Goal: Task Accomplishment & Management: Manage account settings

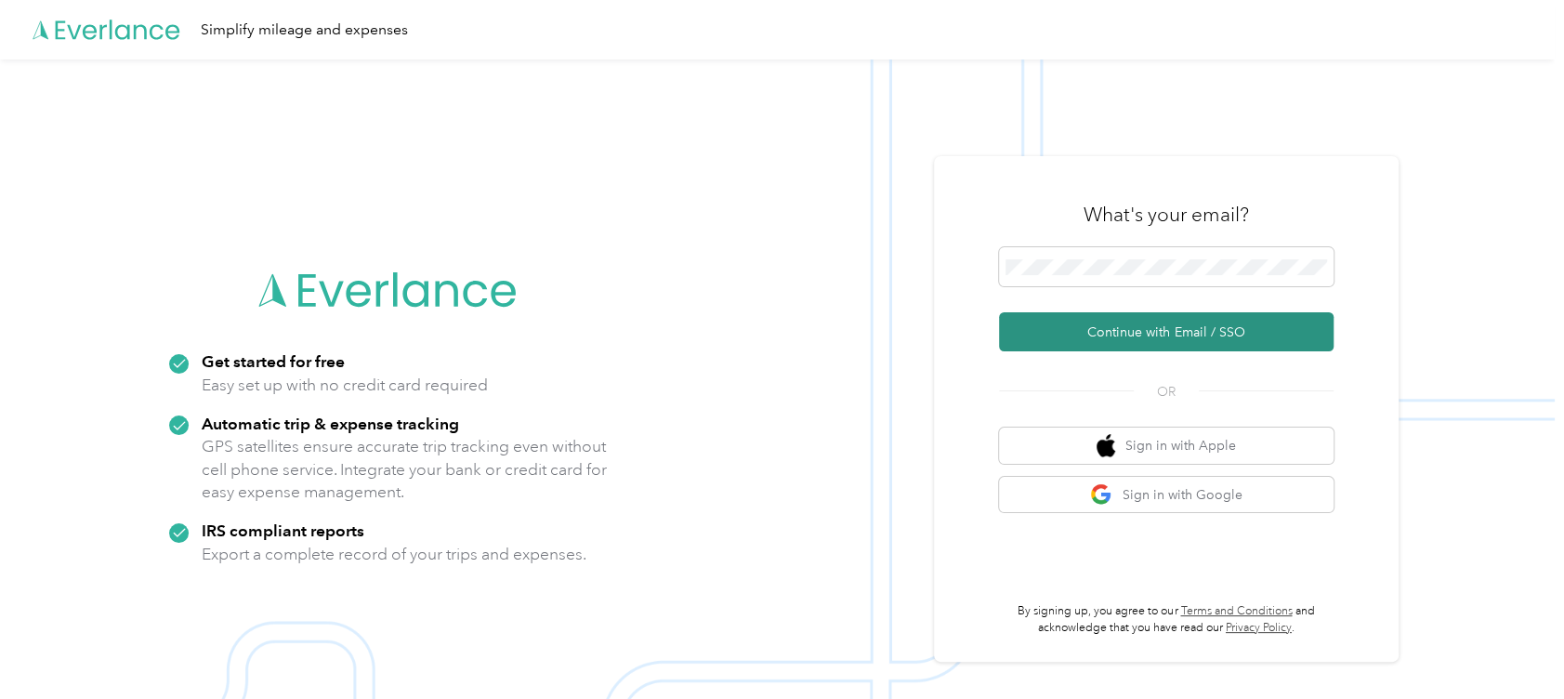
click at [1155, 333] on button "Continue with Email / SSO" at bounding box center [1166, 331] width 335 height 39
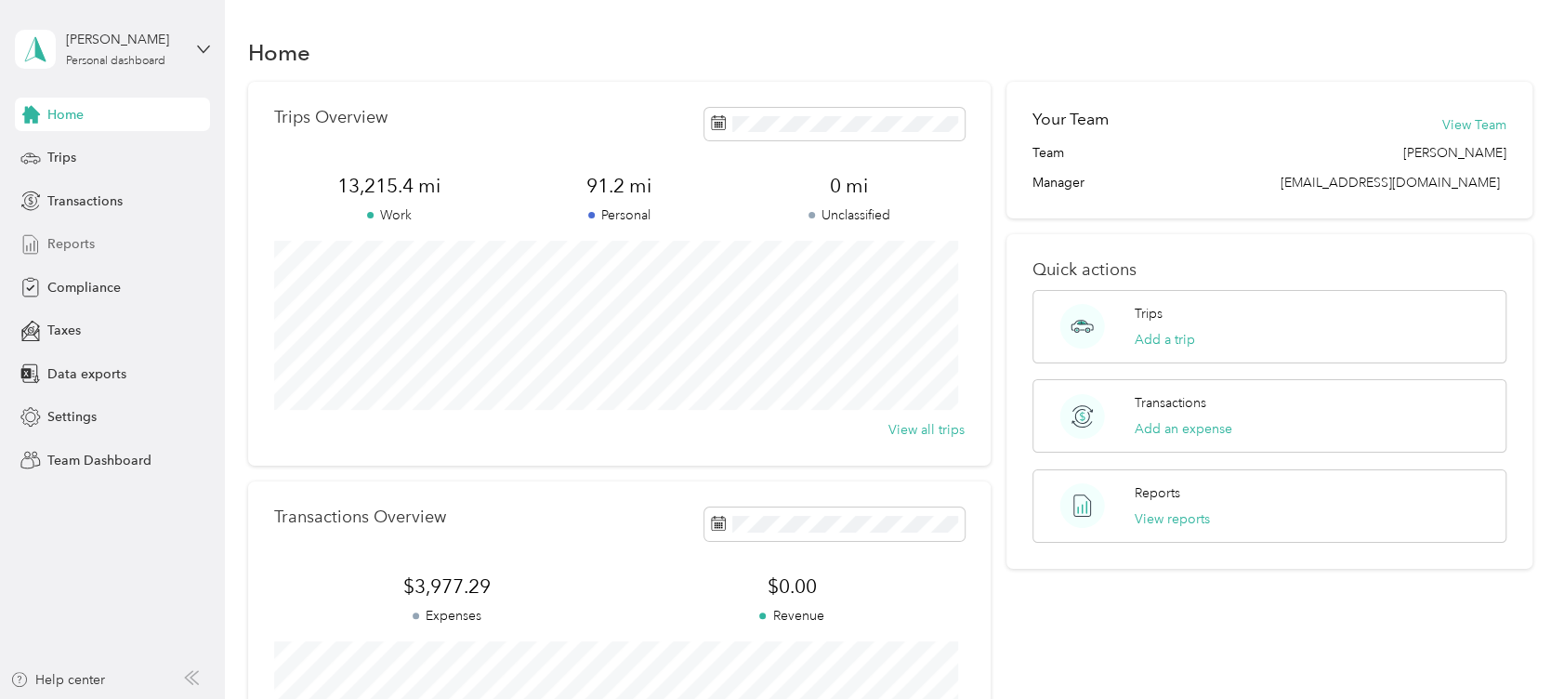
click at [71, 242] on span "Reports" at bounding box center [70, 244] width 47 height 20
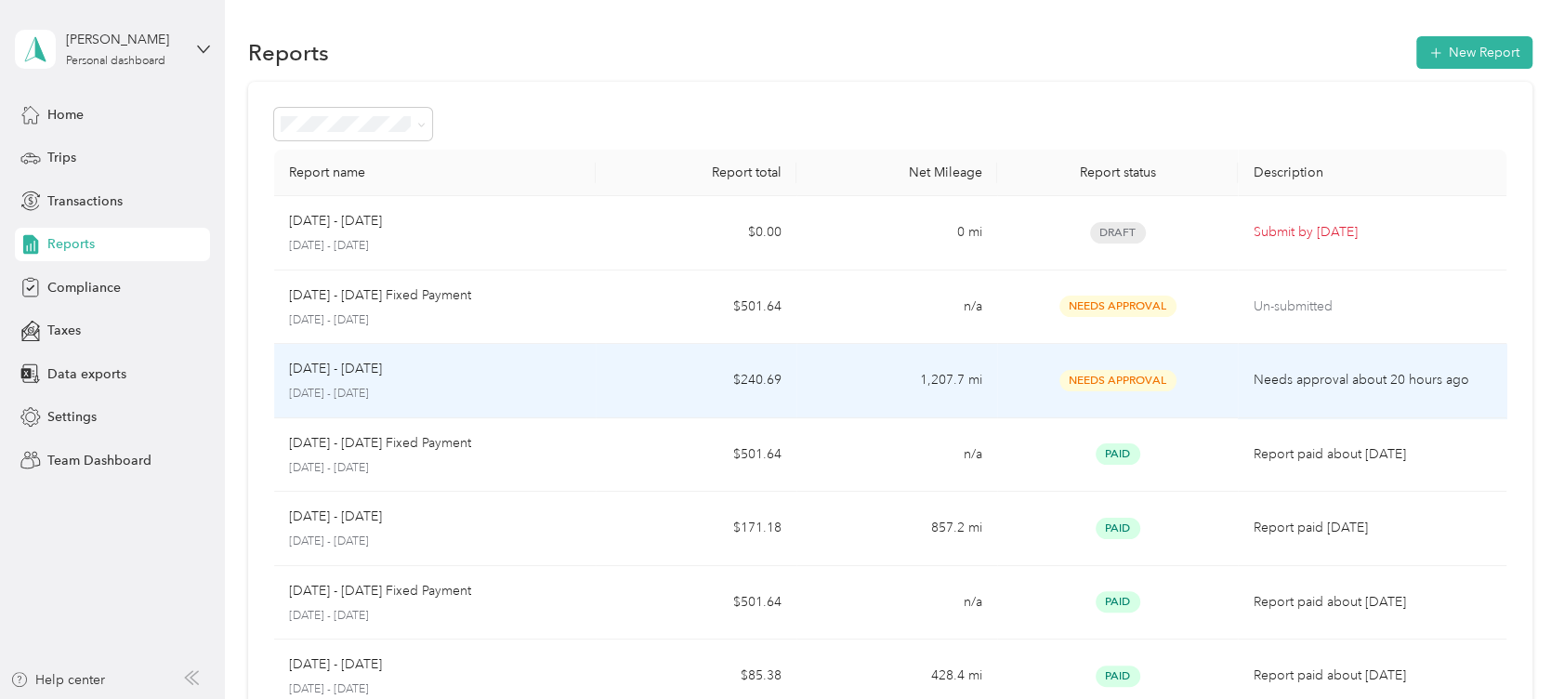
click at [1096, 366] on td "Needs Approval" at bounding box center [1117, 381] width 241 height 74
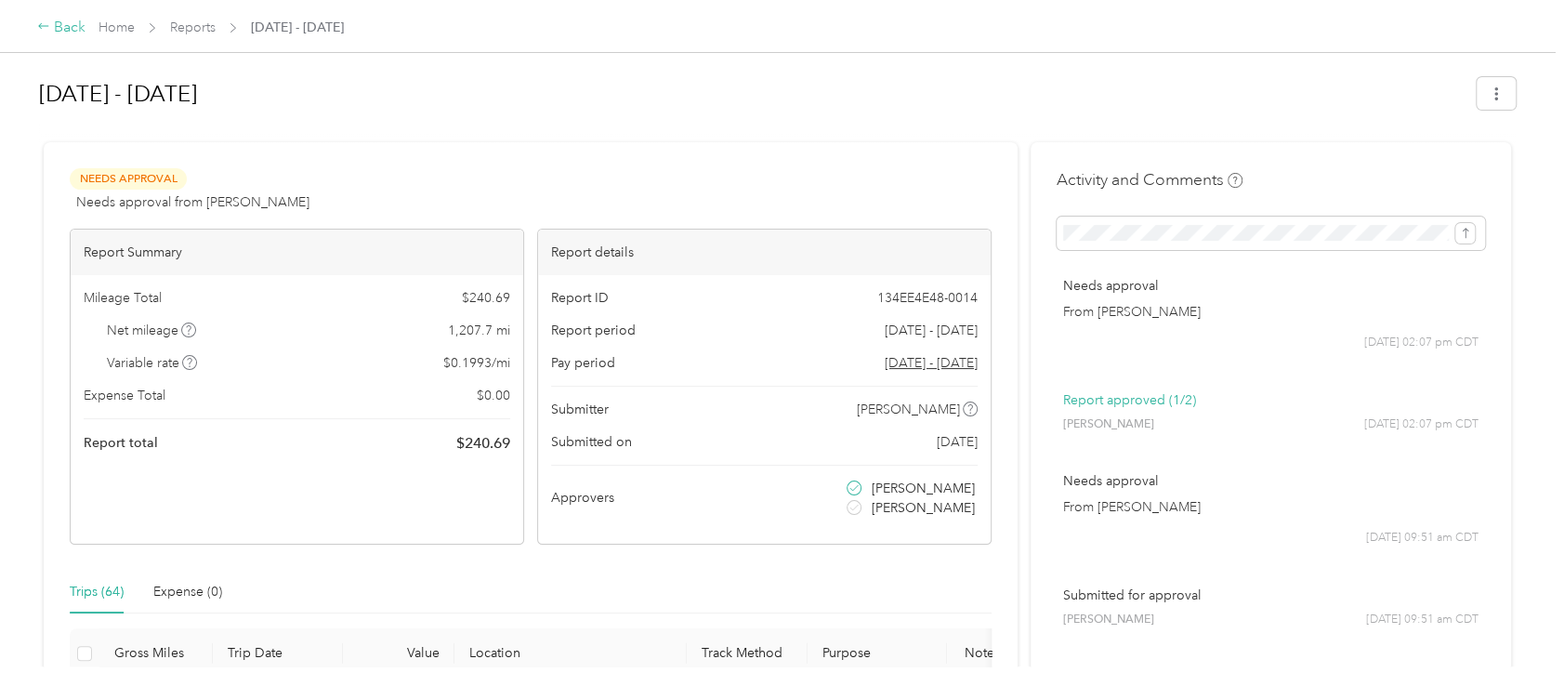
click at [62, 30] on div "Back" at bounding box center [61, 28] width 48 height 22
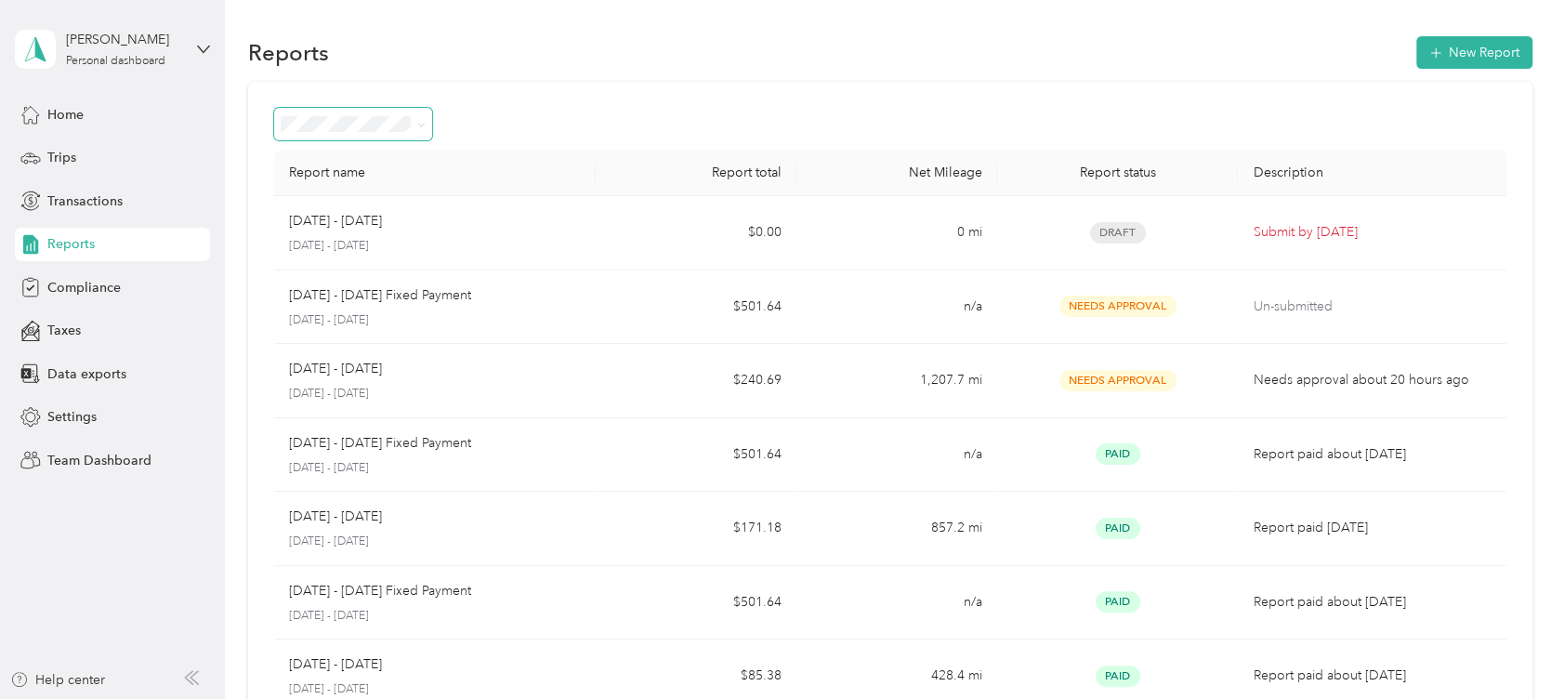
click at [422, 119] on span at bounding box center [421, 124] width 8 height 16
click at [420, 125] on icon at bounding box center [422, 125] width 6 height 4
click at [400, 216] on div "Needs approval" at bounding box center [353, 224] width 132 height 20
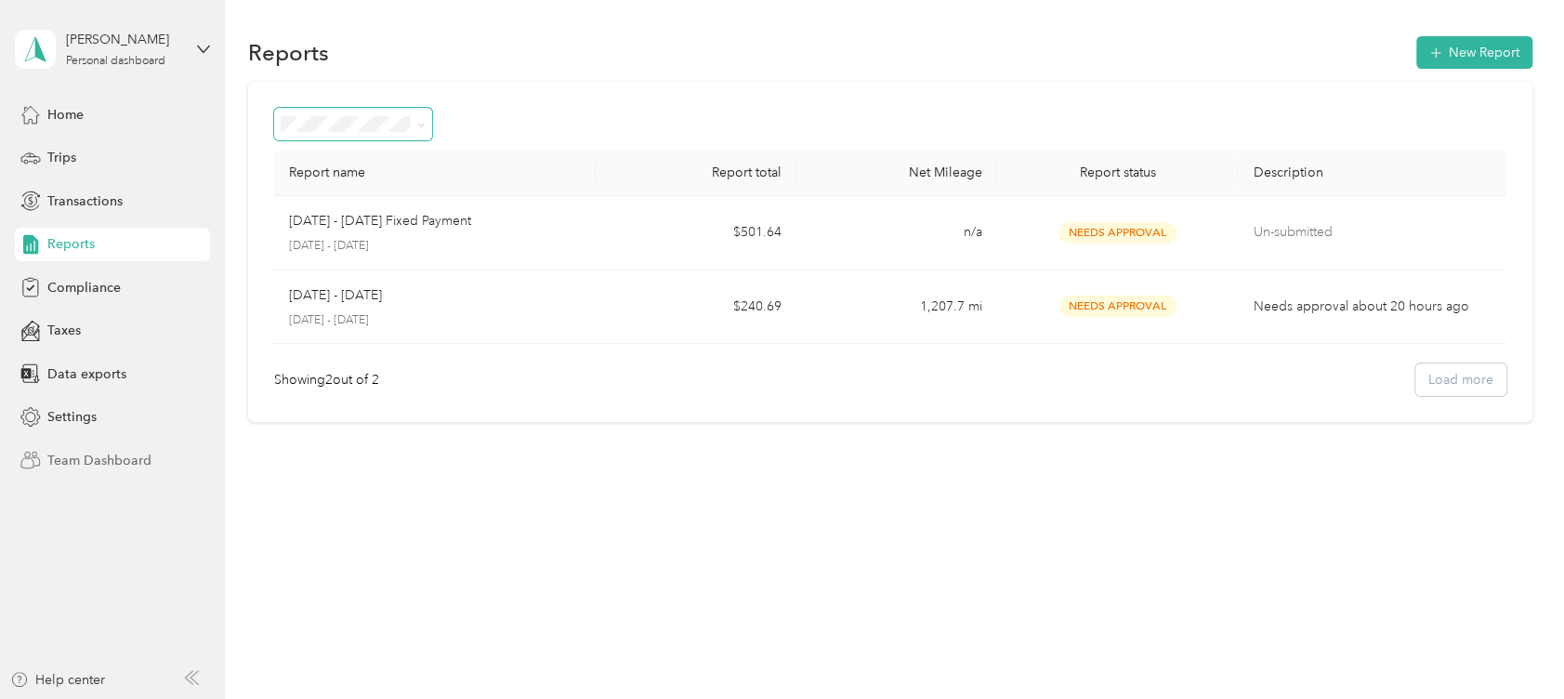
click at [115, 459] on span "Team Dashboard" at bounding box center [99, 461] width 104 height 20
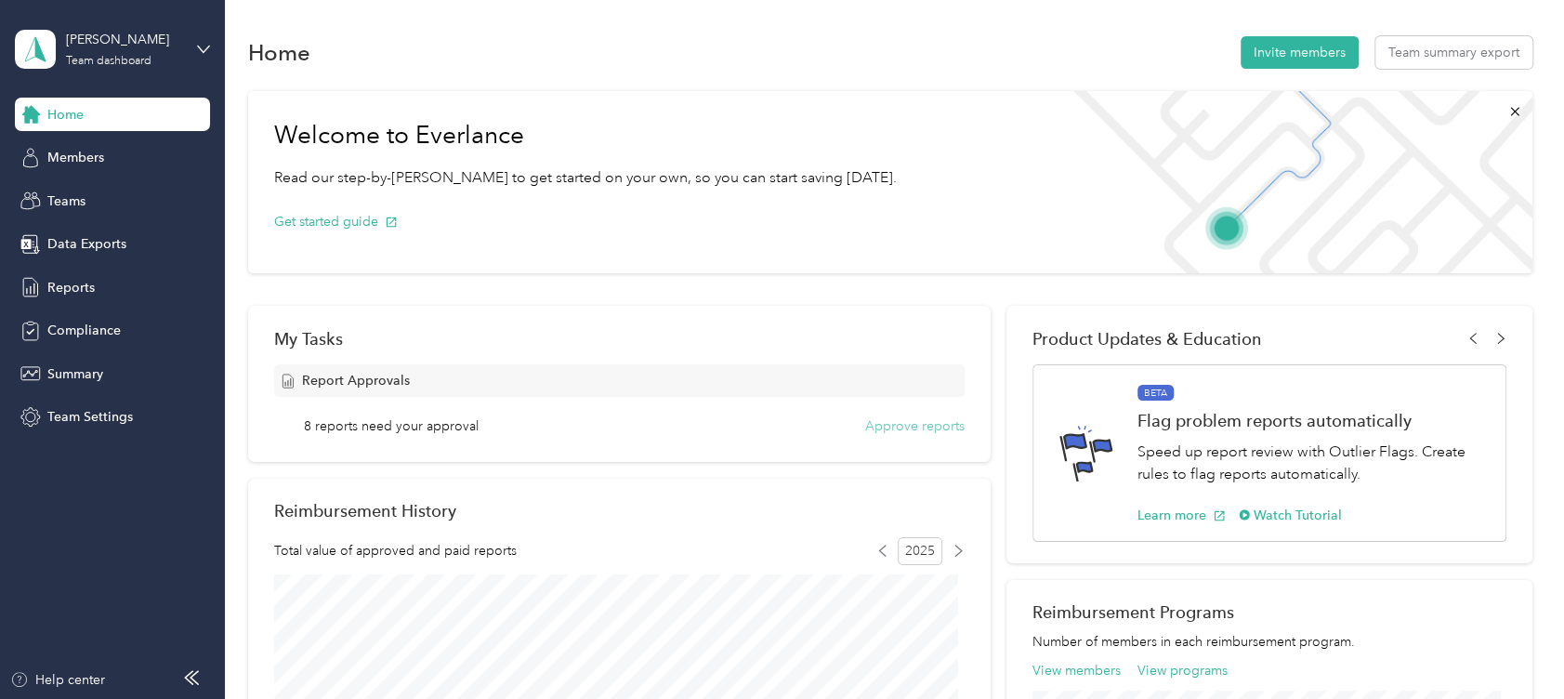
click at [892, 425] on button "Approve reports" at bounding box center [914, 426] width 99 height 20
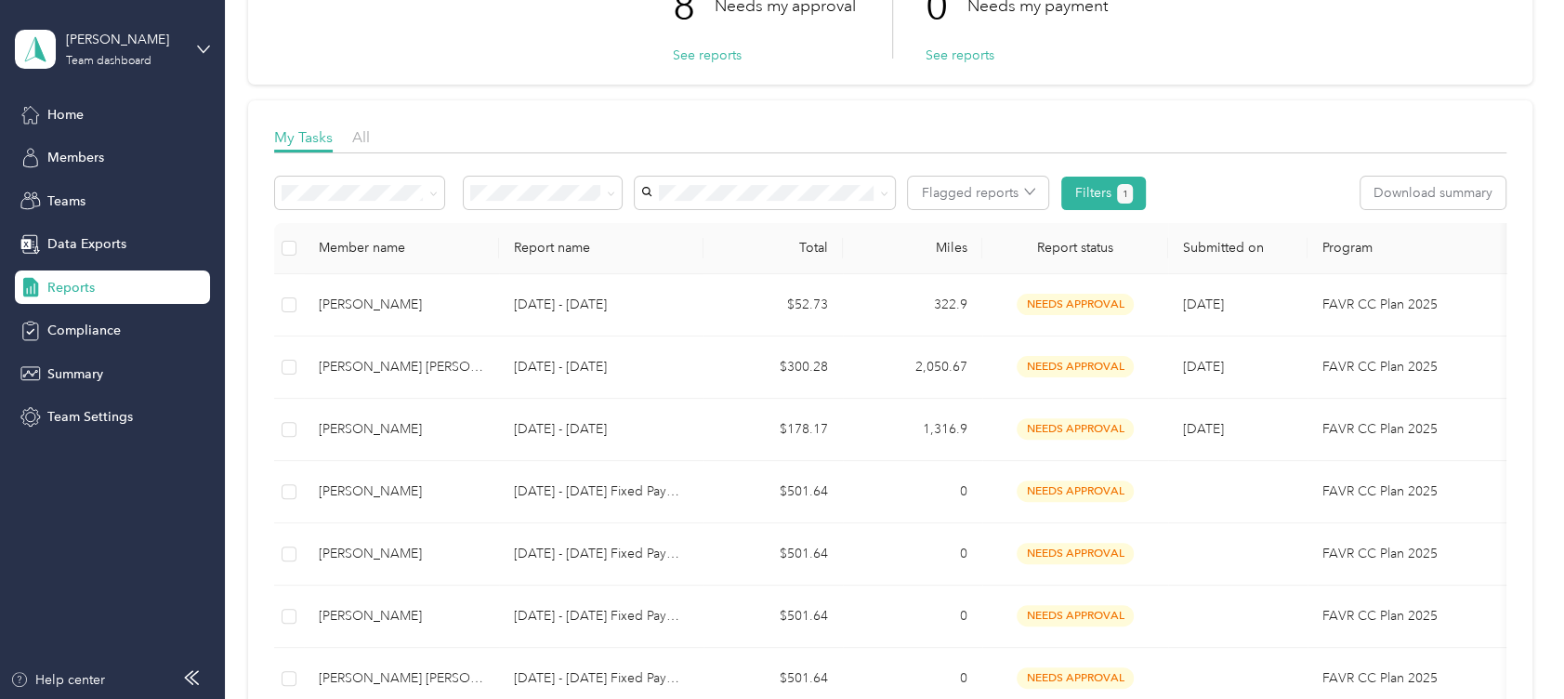
scroll to position [161, 0]
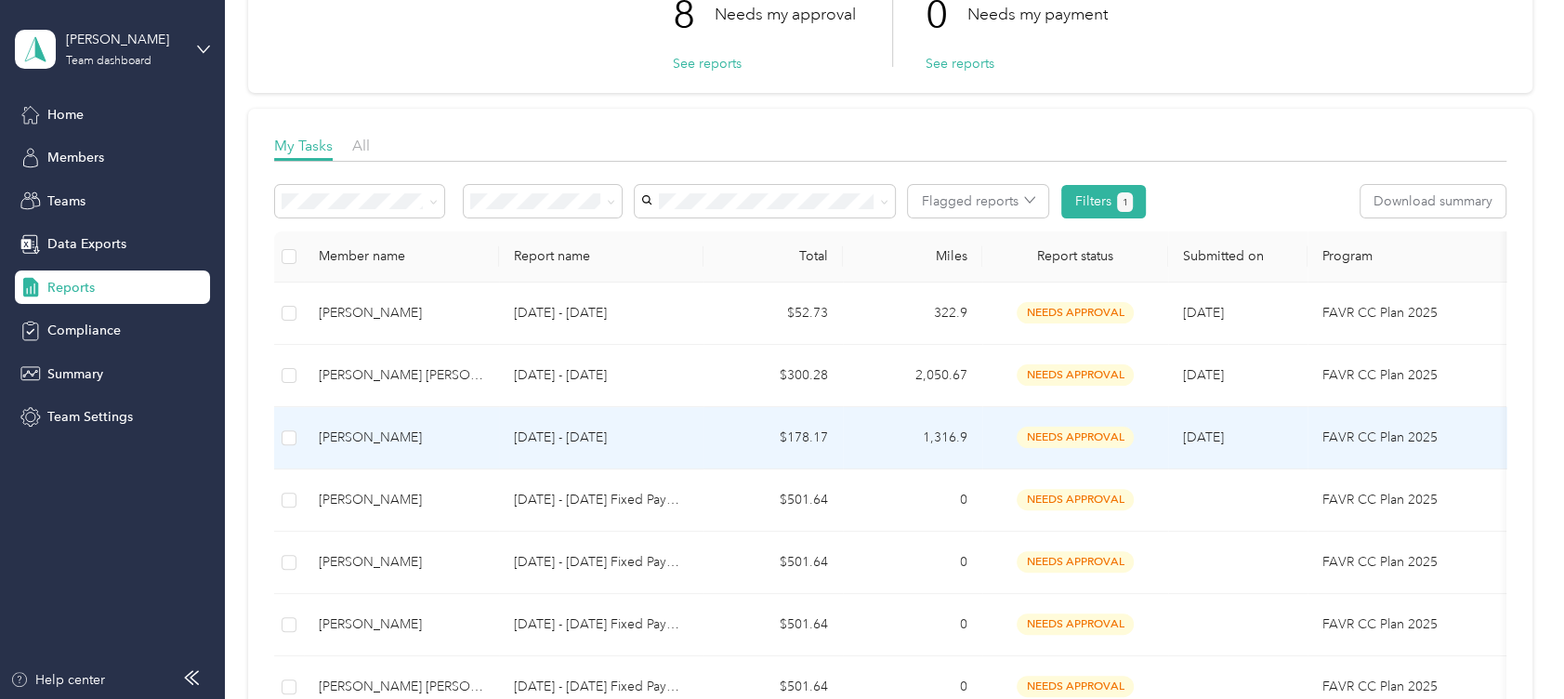
click at [796, 436] on td "$178.17" at bounding box center [772, 438] width 139 height 62
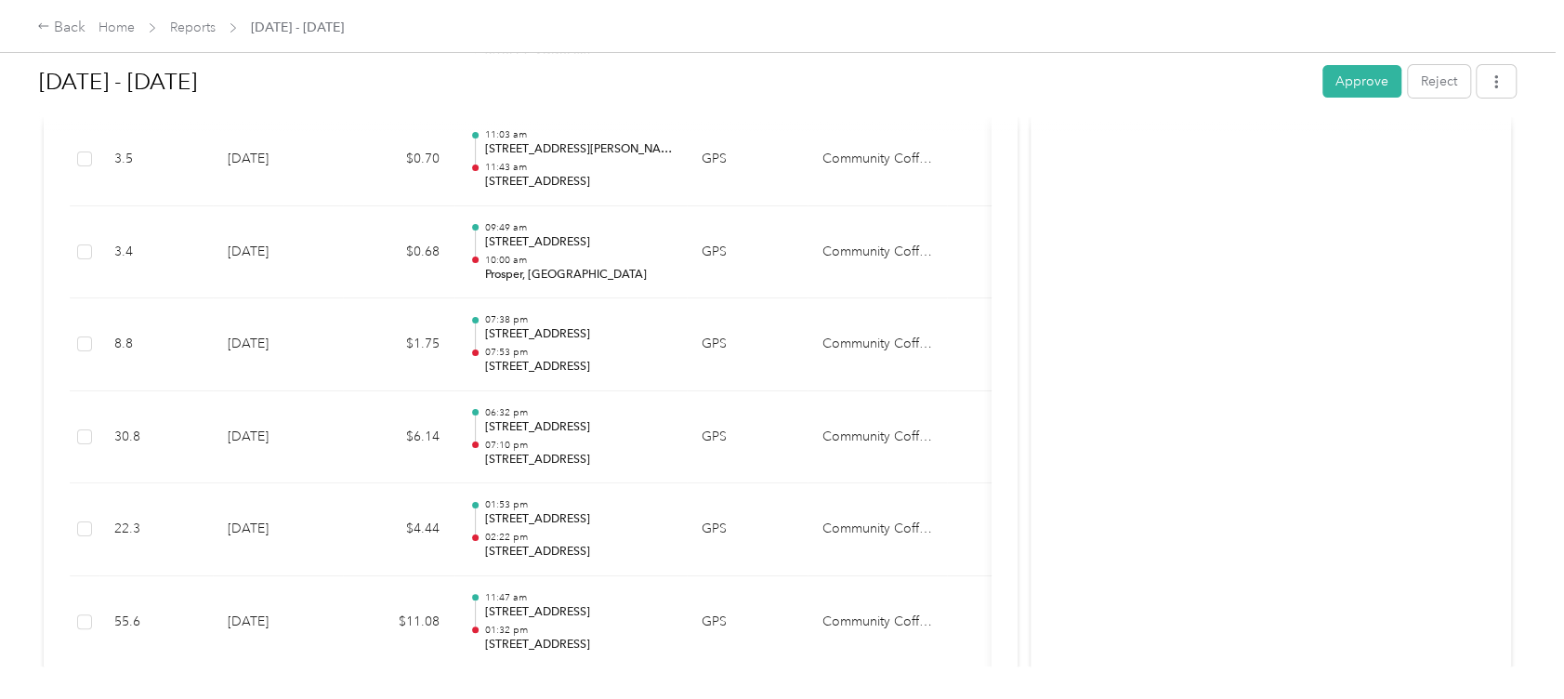
scroll to position [5449, 0]
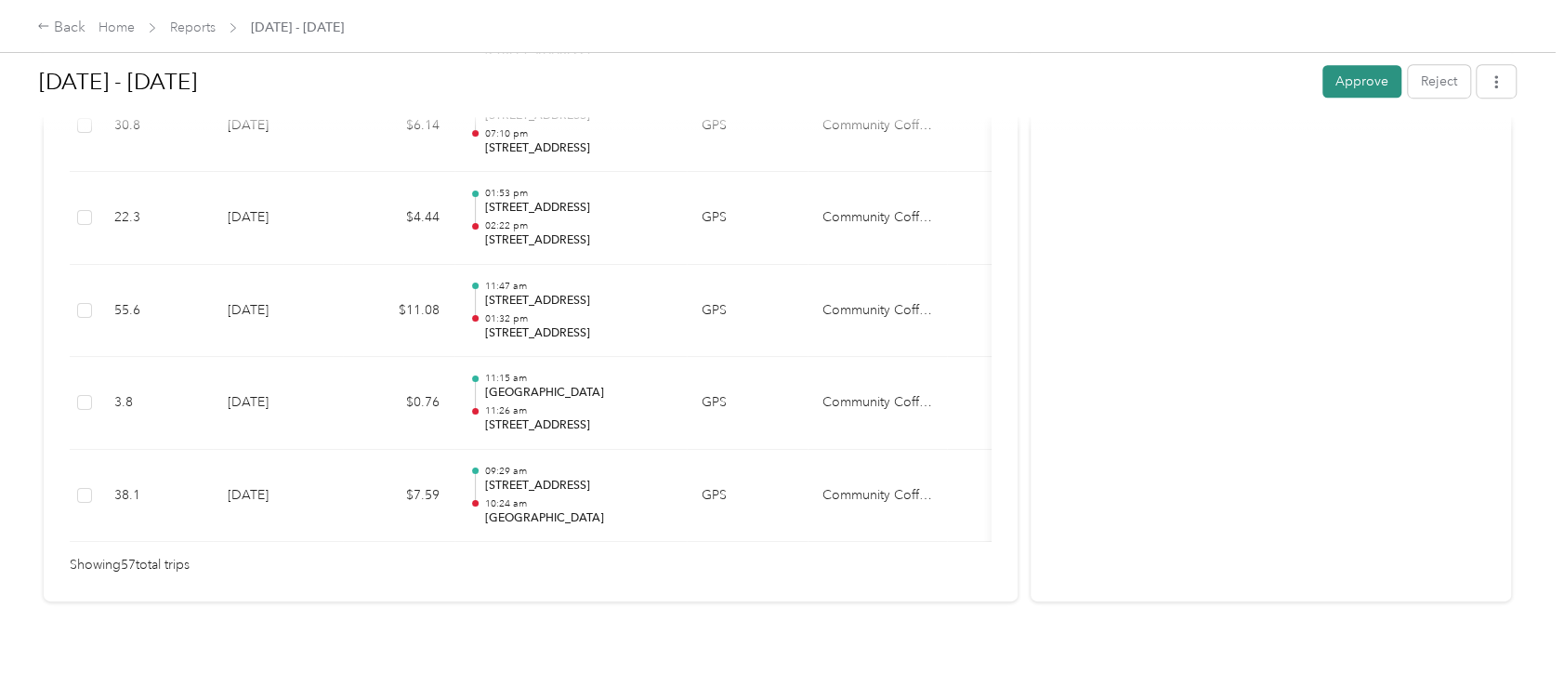
click at [1351, 83] on button "Approve" at bounding box center [1361, 81] width 79 height 33
click at [71, 32] on div "Back" at bounding box center [61, 28] width 48 height 22
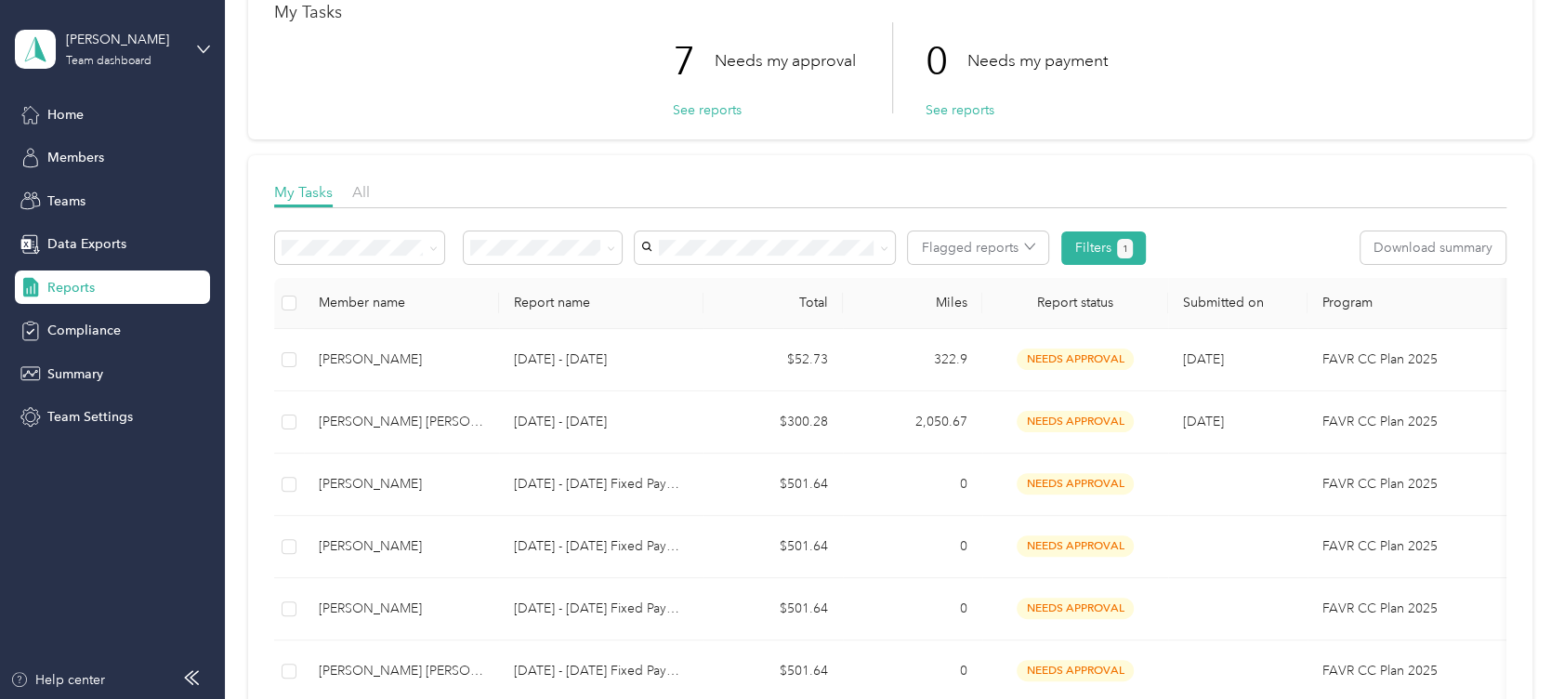
scroll to position [85, 0]
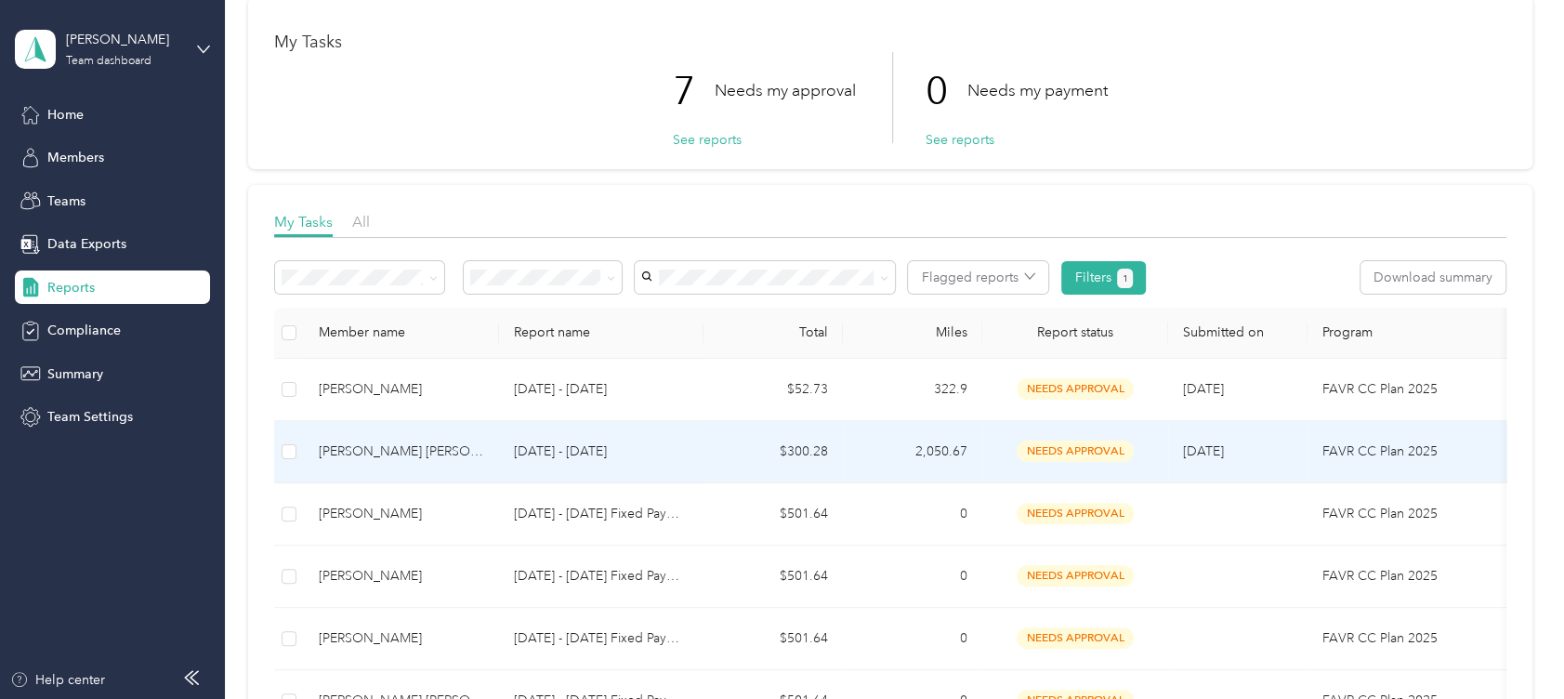
click at [843, 453] on td "2,050.67" at bounding box center [912, 452] width 139 height 62
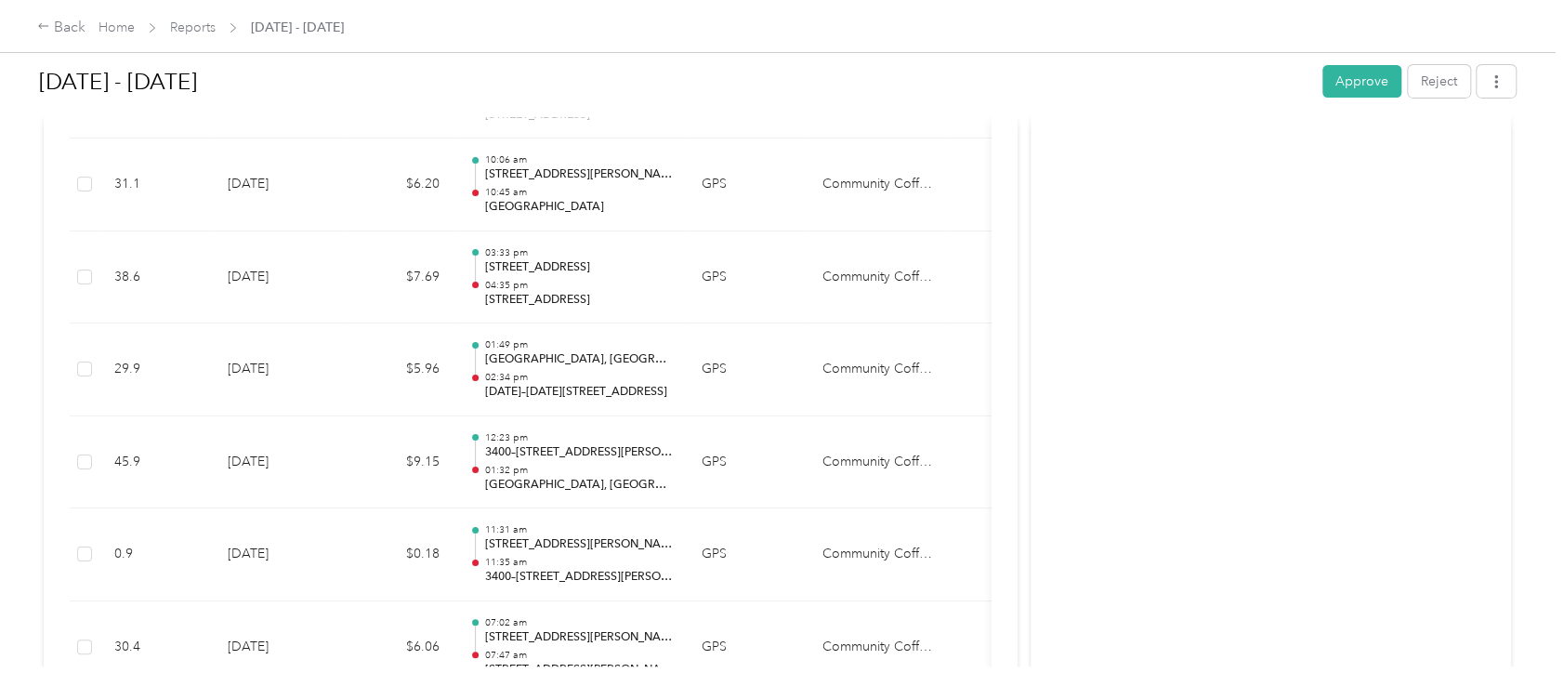
scroll to position [8951, 0]
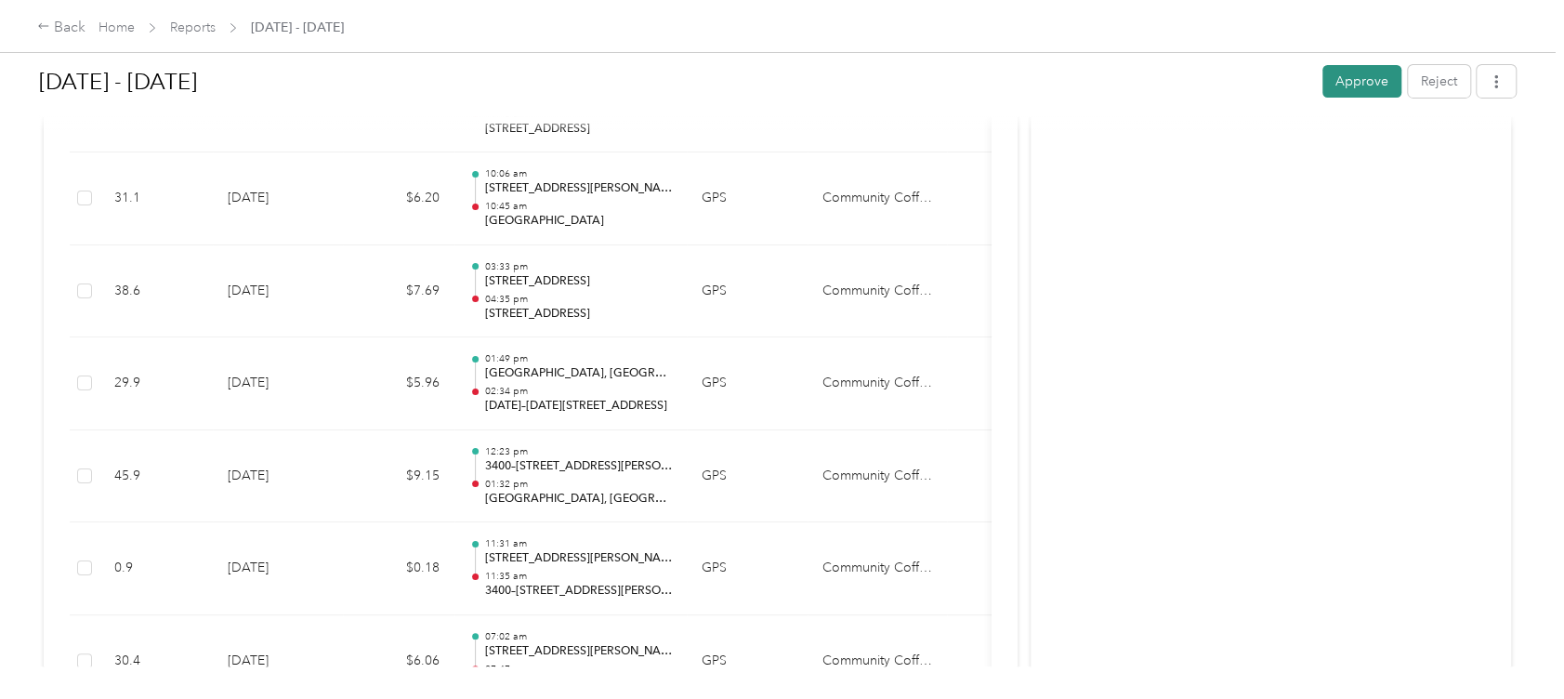
click at [1340, 85] on button "Approve" at bounding box center [1361, 81] width 79 height 33
click at [53, 24] on div "Back" at bounding box center [61, 28] width 48 height 22
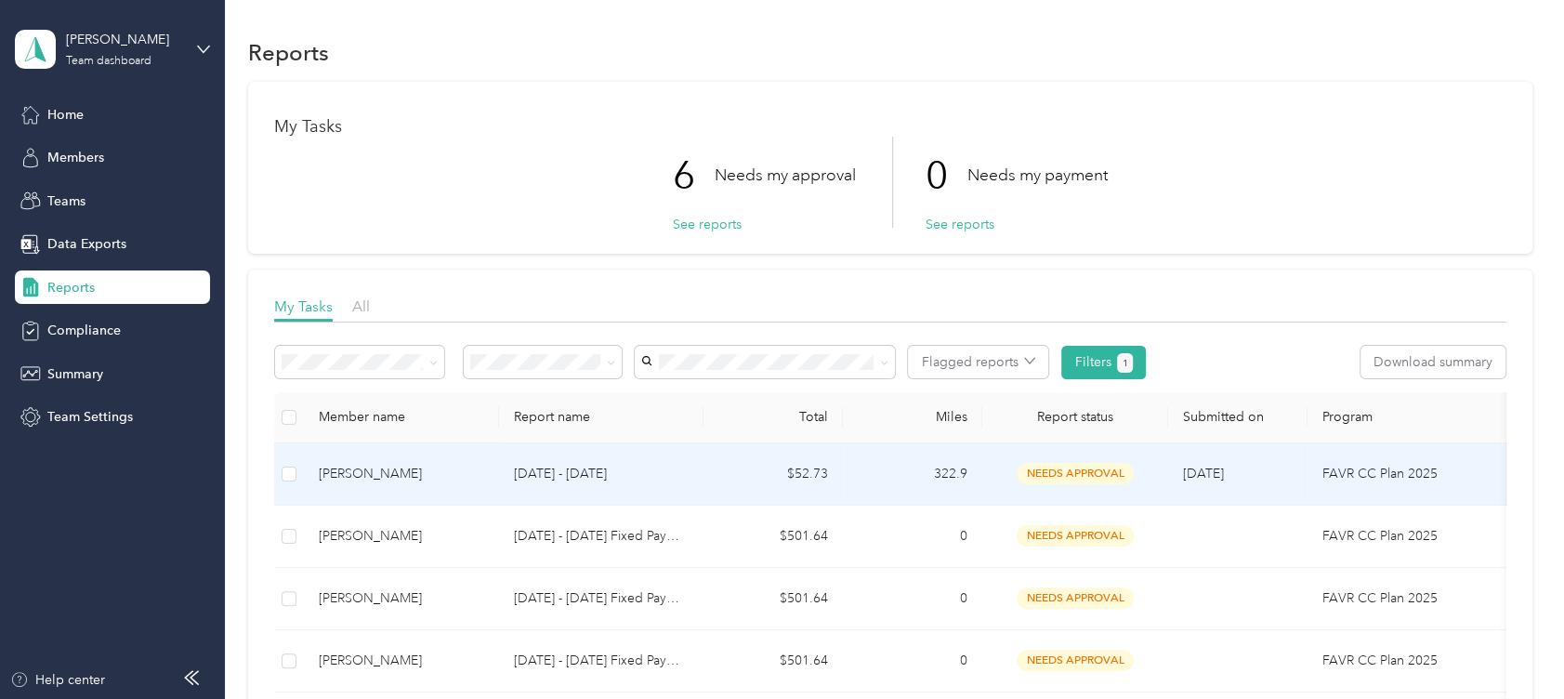
click at [757, 475] on td "$52.73" at bounding box center [772, 474] width 139 height 62
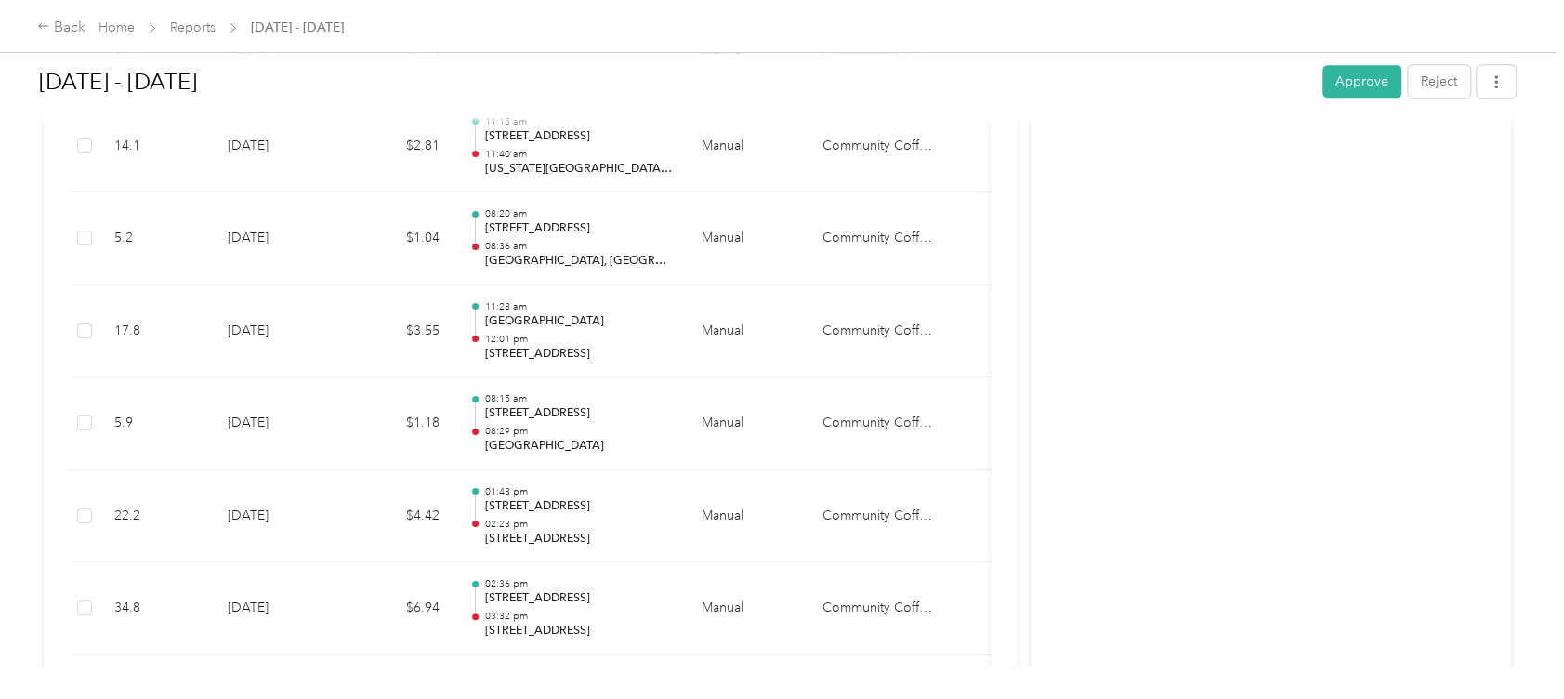
scroll to position [782, 0]
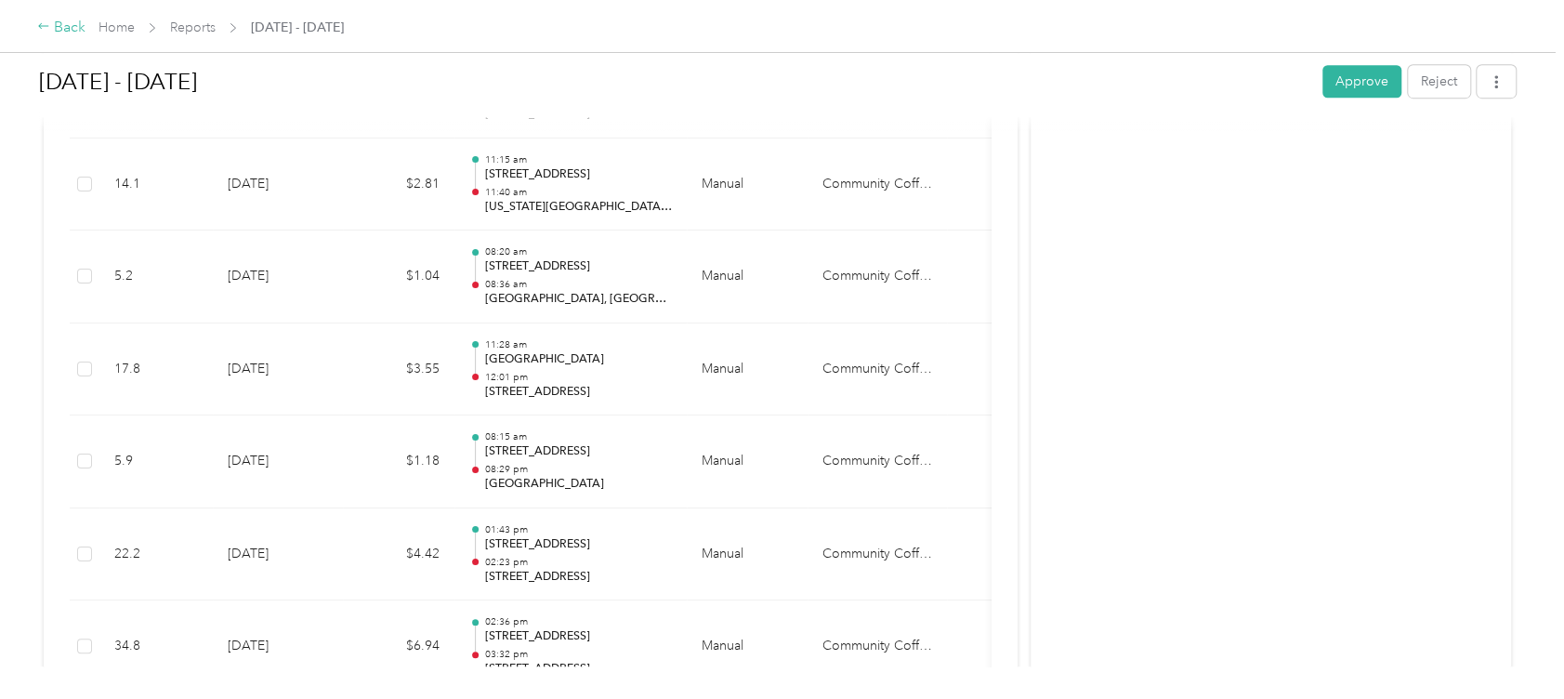
click at [52, 26] on div "Back" at bounding box center [61, 28] width 48 height 22
